Goal: Task Accomplishment & Management: Manage account settings

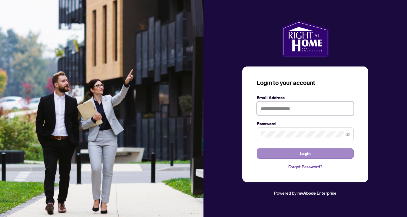
type input "**********"
click at [303, 154] on span "Login" at bounding box center [305, 154] width 11 height 10
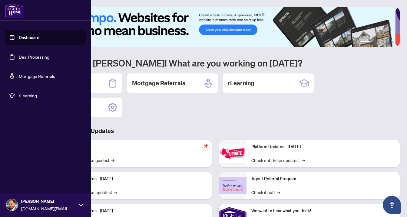
click at [82, 208] on div "[PERSON_NAME] [DOMAIN_NAME][EMAIL_ADDRESS][DOMAIN_NAME]" at bounding box center [45, 205] width 91 height 24
click at [71, 118] on div "Dashboard Deal Processing Mortgage Referrals rLearning [PERSON_NAME] [DOMAIN_NA…" at bounding box center [45, 108] width 91 height 217
click at [40, 55] on link "Deal Processing" at bounding box center [34, 56] width 31 height 5
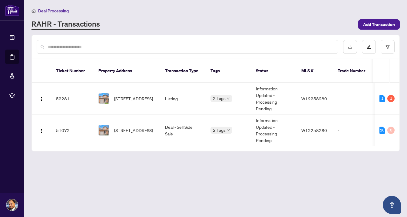
click at [199, 17] on div "Deal Processing [PERSON_NAME] - Transactions Add Transaction" at bounding box center [215, 18] width 368 height 23
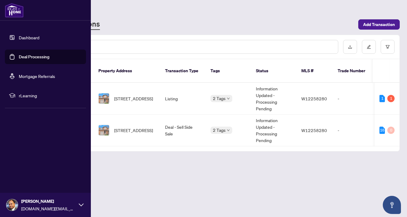
click at [19, 35] on link "Dashboard" at bounding box center [29, 37] width 21 height 5
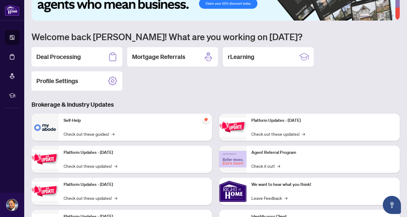
scroll to position [62, 0]
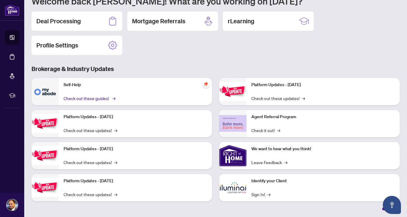
click at [81, 100] on link "Check out these guides! →" at bounding box center [89, 98] width 51 height 7
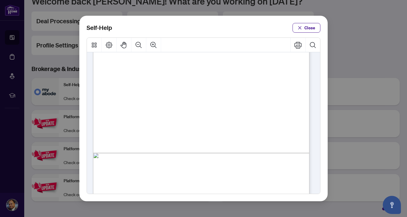
scroll to position [438, 0]
click at [306, 28] on span "Close" at bounding box center [309, 28] width 11 height 10
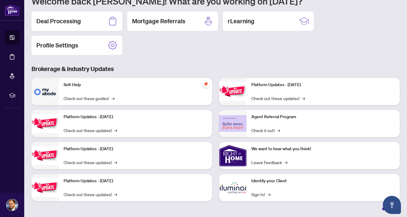
click at [306, 28] on div "Self-Help Close" at bounding box center [203, 108] width 407 height 217
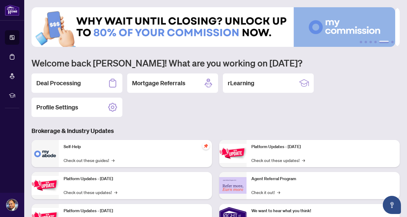
click at [343, 29] on img at bounding box center [213, 27] width 364 height 40
click at [206, 29] on img at bounding box center [213, 27] width 364 height 40
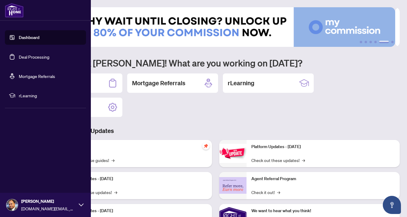
click at [24, 59] on link "Deal Processing" at bounding box center [34, 56] width 31 height 5
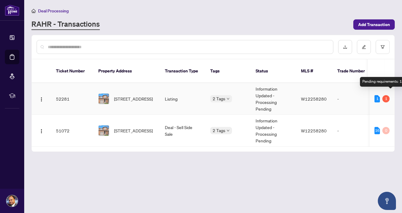
click at [389, 98] on div "1" at bounding box center [386, 98] width 7 height 7
click at [387, 100] on div "1" at bounding box center [386, 98] width 7 height 7
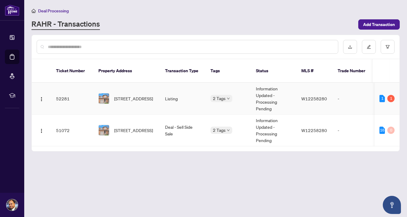
click at [240, 95] on div "2 Tags" at bounding box center [228, 98] width 36 height 7
click at [139, 100] on span "[STREET_ADDRESS]" at bounding box center [133, 98] width 39 height 7
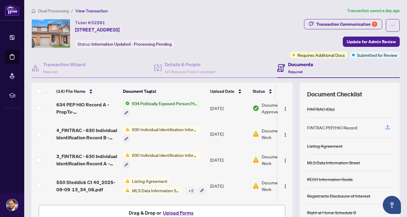
scroll to position [257, 0]
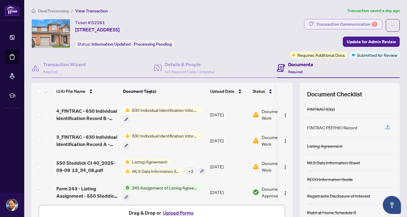
click at [346, 26] on div "Transaction Communication 1" at bounding box center [346, 24] width 61 height 10
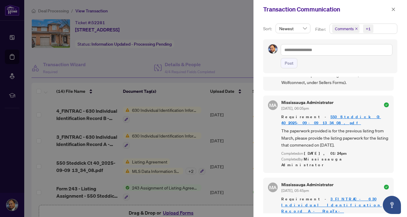
scroll to position [0, 0]
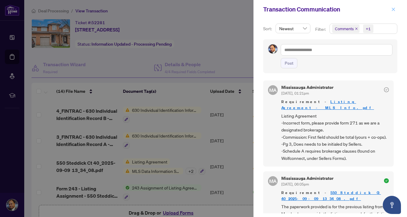
click at [392, 7] on icon "close" at bounding box center [393, 9] width 4 height 4
